Goal: Information Seeking & Learning: Learn about a topic

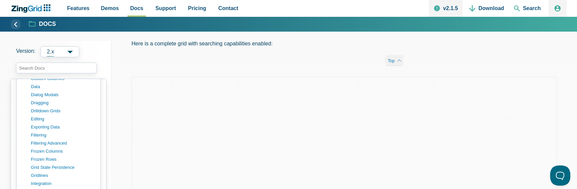
scroll to position [461, 0]
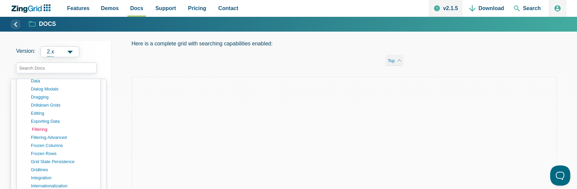
click at [43, 128] on link "filtering" at bounding box center [64, 129] width 64 height 8
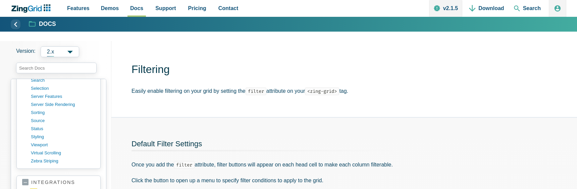
scroll to position [647, 0]
click at [39, 110] on link "sorting" at bounding box center [64, 112] width 64 height 8
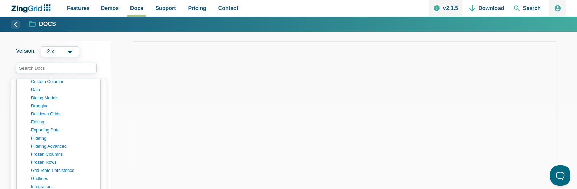
scroll to position [451, 0]
click at [42, 138] on link "filtering" at bounding box center [64, 138] width 64 height 8
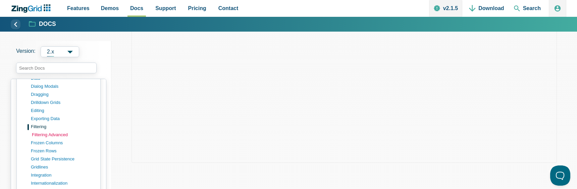
click at [55, 131] on link "filtering advanced" at bounding box center [64, 135] width 64 height 8
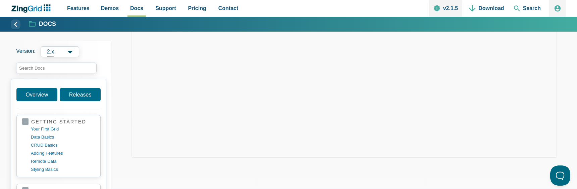
scroll to position [364, 0]
